Goal: Information Seeking & Learning: Learn about a topic

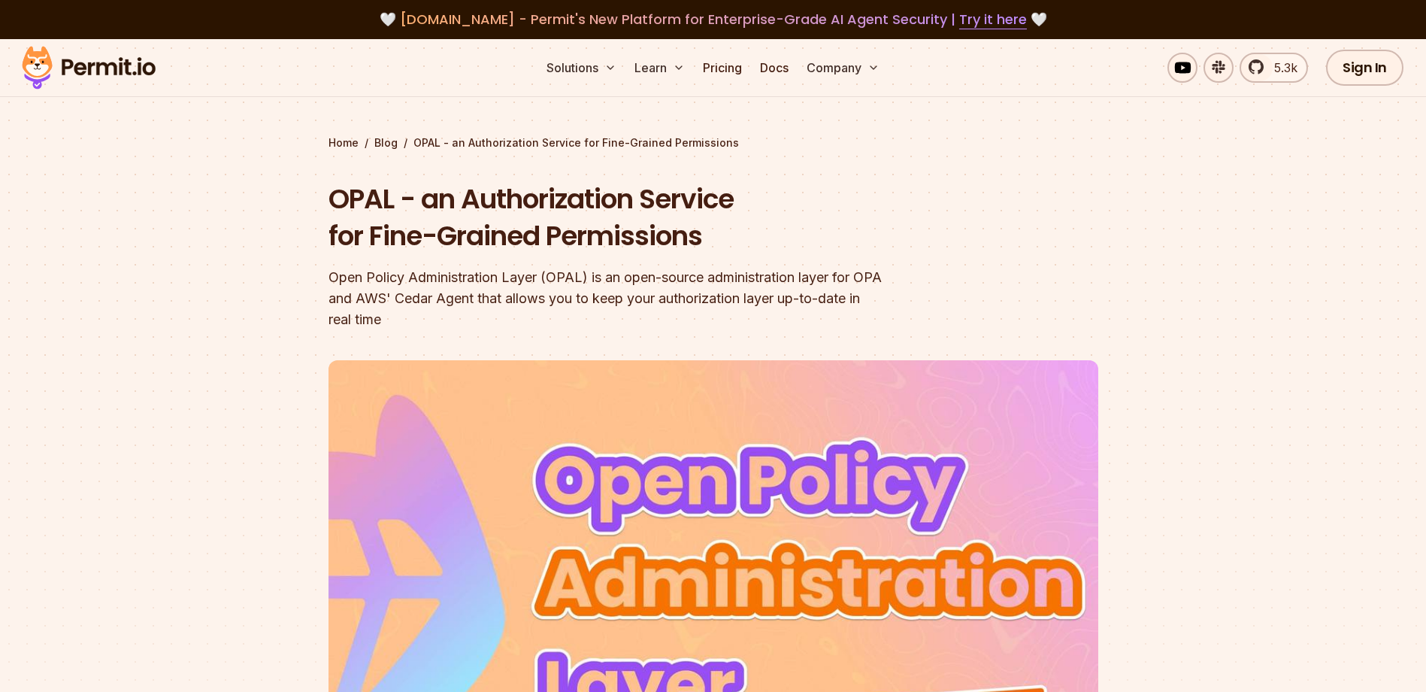
click at [727, 68] on link "Pricing" at bounding box center [722, 68] width 51 height 30
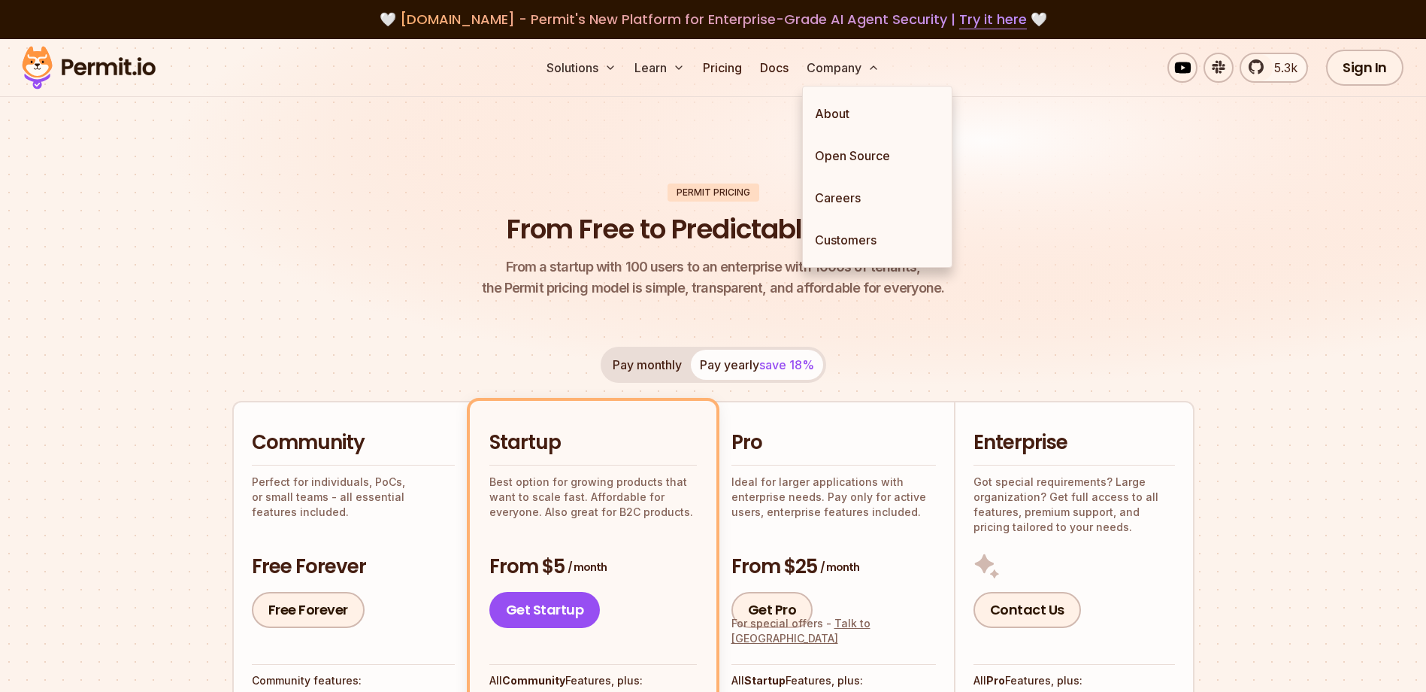
click at [837, 70] on button "Company" at bounding box center [843, 68] width 85 height 30
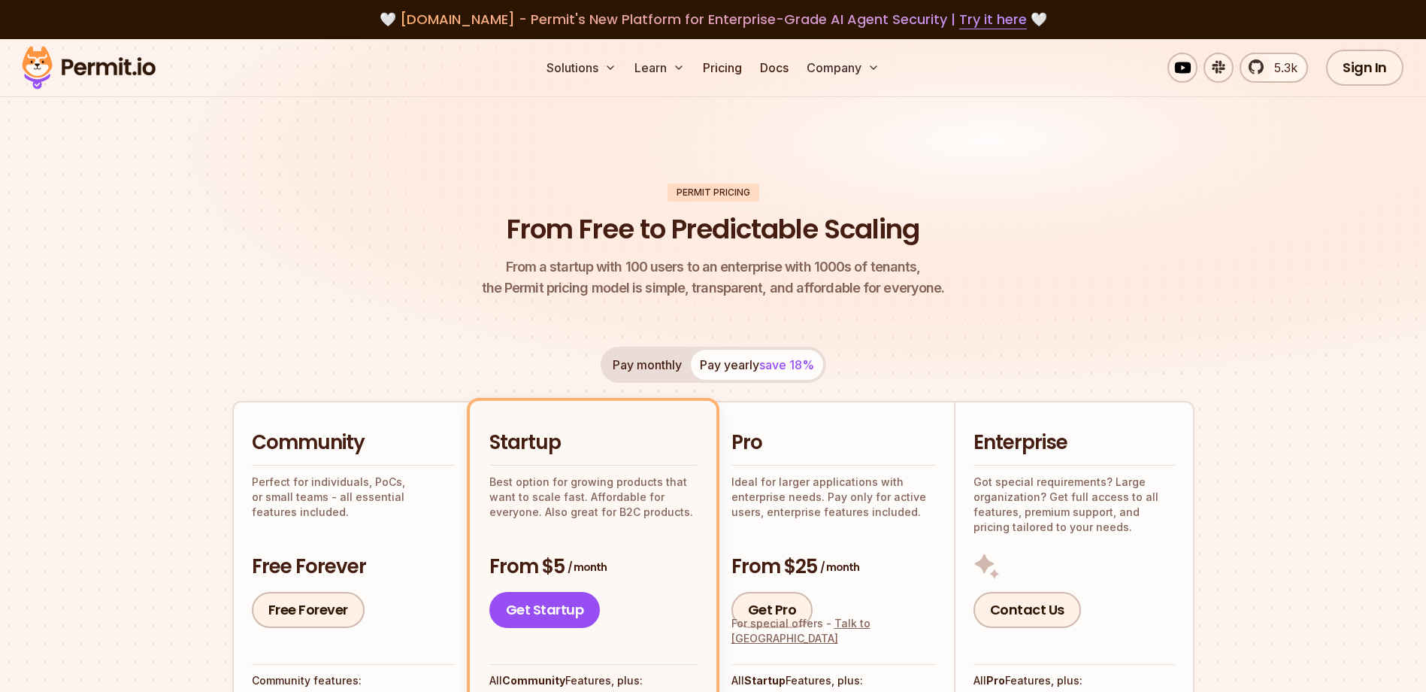
click at [398, 245] on header "Permit Pricing From Free to Predictable Scaling From a startup with 100 users t…" at bounding box center [713, 241] width 962 height 116
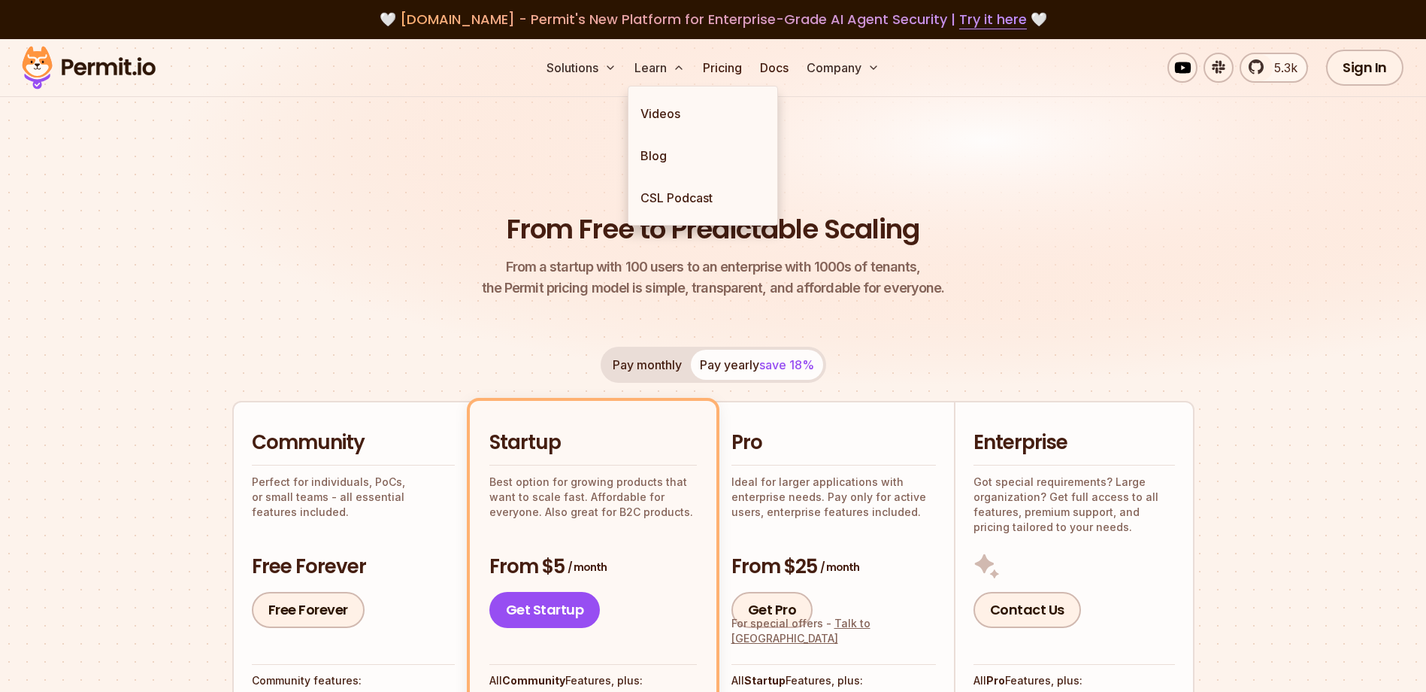
click at [675, 68] on icon at bounding box center [679, 68] width 12 height 12
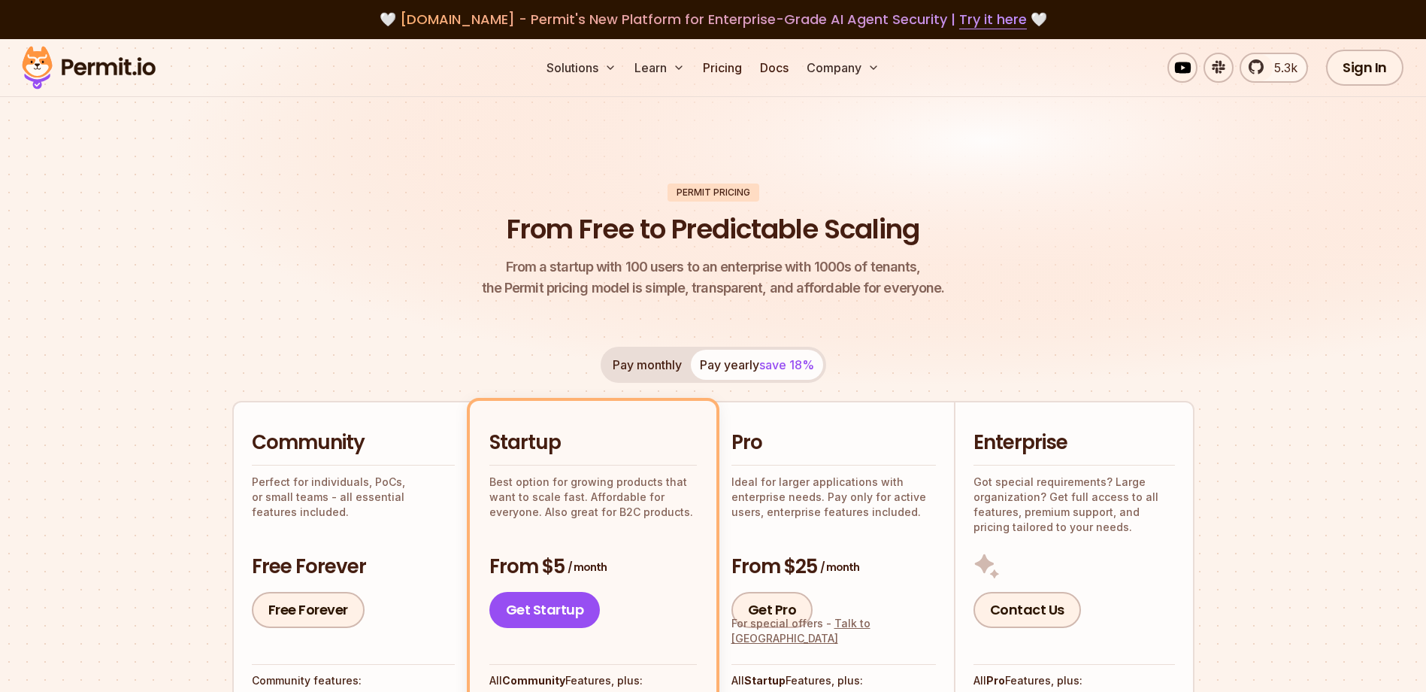
click at [763, 69] on link "Docs" at bounding box center [774, 68] width 41 height 30
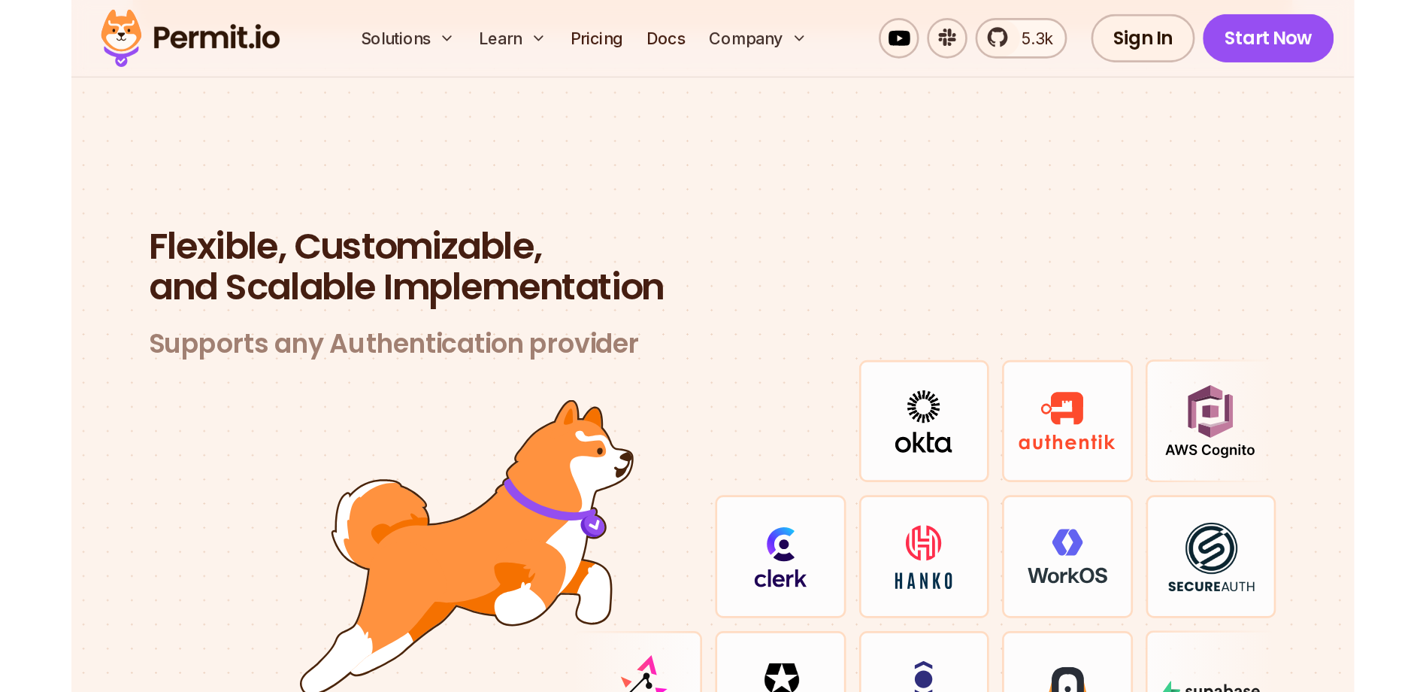
scroll to position [4384, 0]
